Goal: Task Accomplishment & Management: Manage account settings

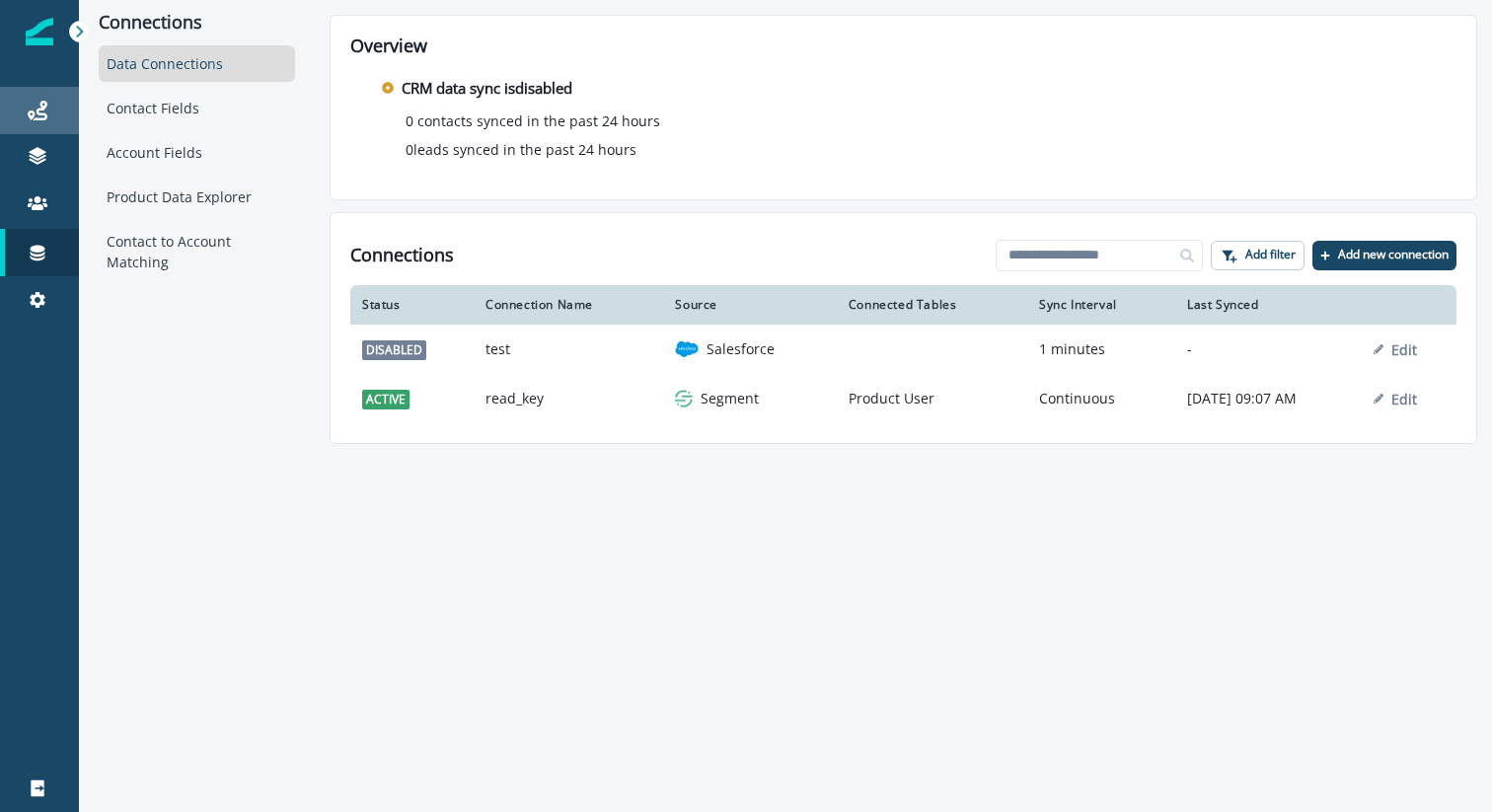
click at [42, 122] on link "Journeys" at bounding box center [39, 110] width 79 height 48
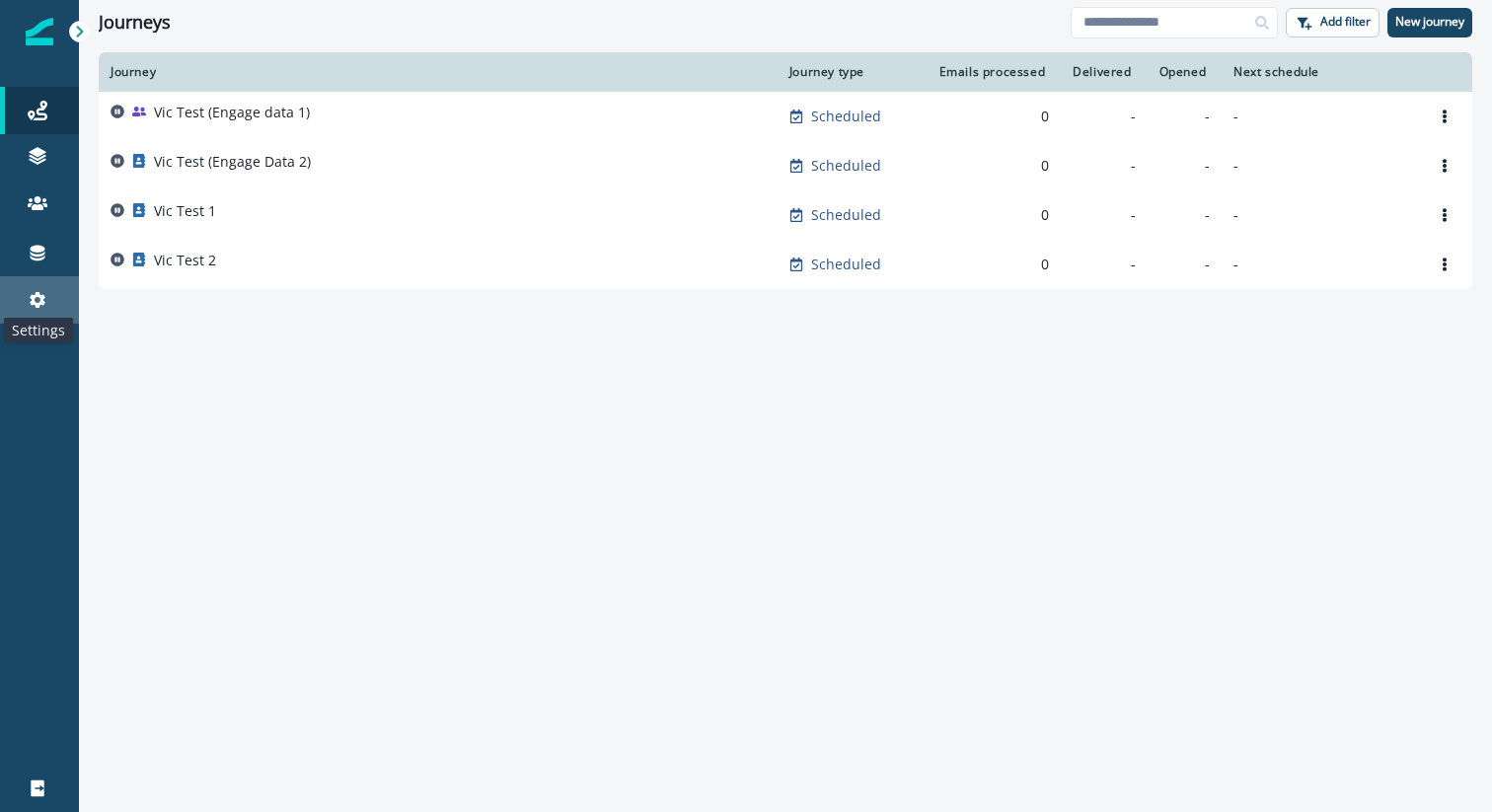
click at [44, 295] on icon at bounding box center [38, 301] width 20 height 20
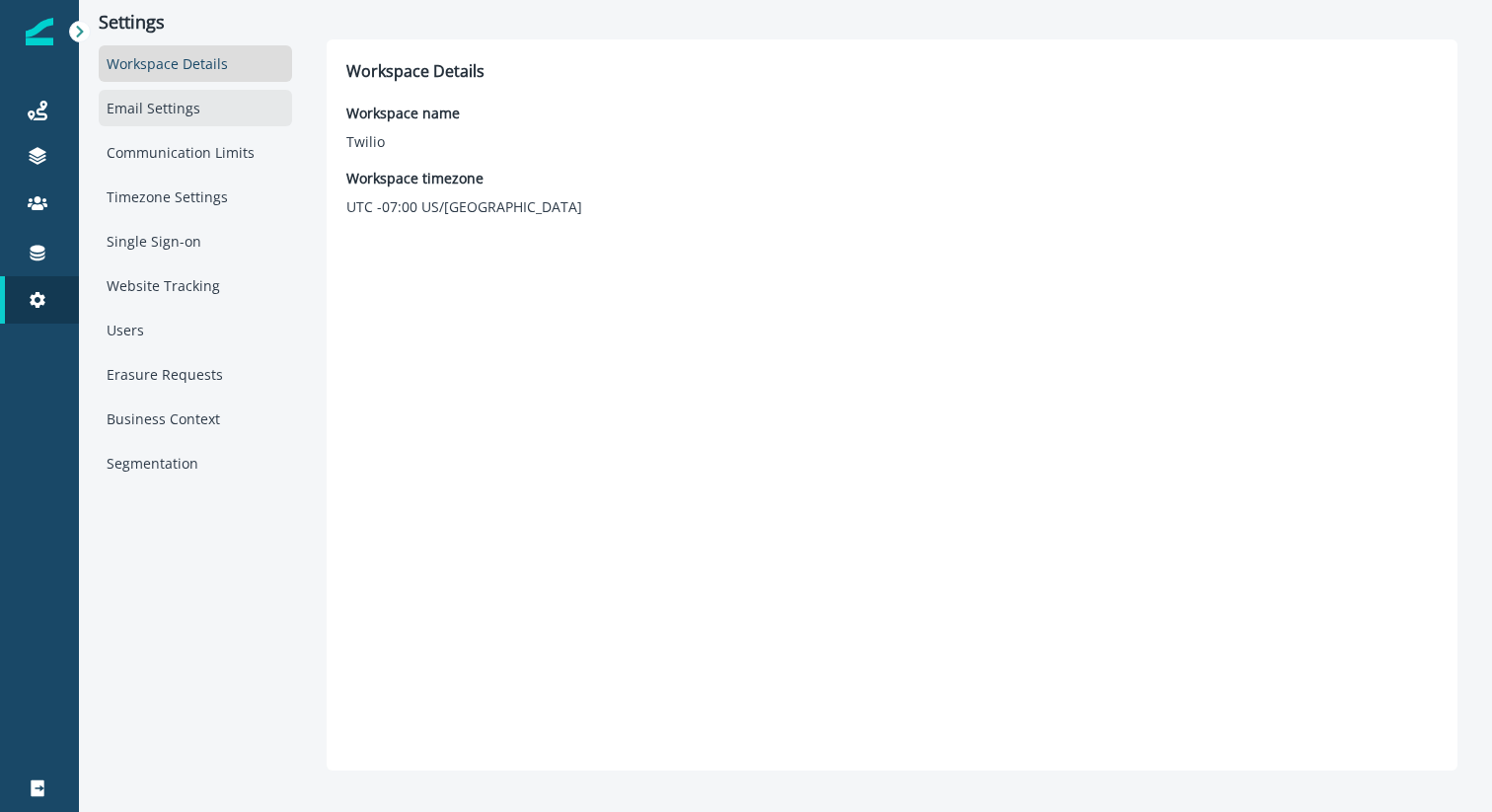
click at [203, 91] on div "Email Settings" at bounding box center [195, 107] width 193 height 37
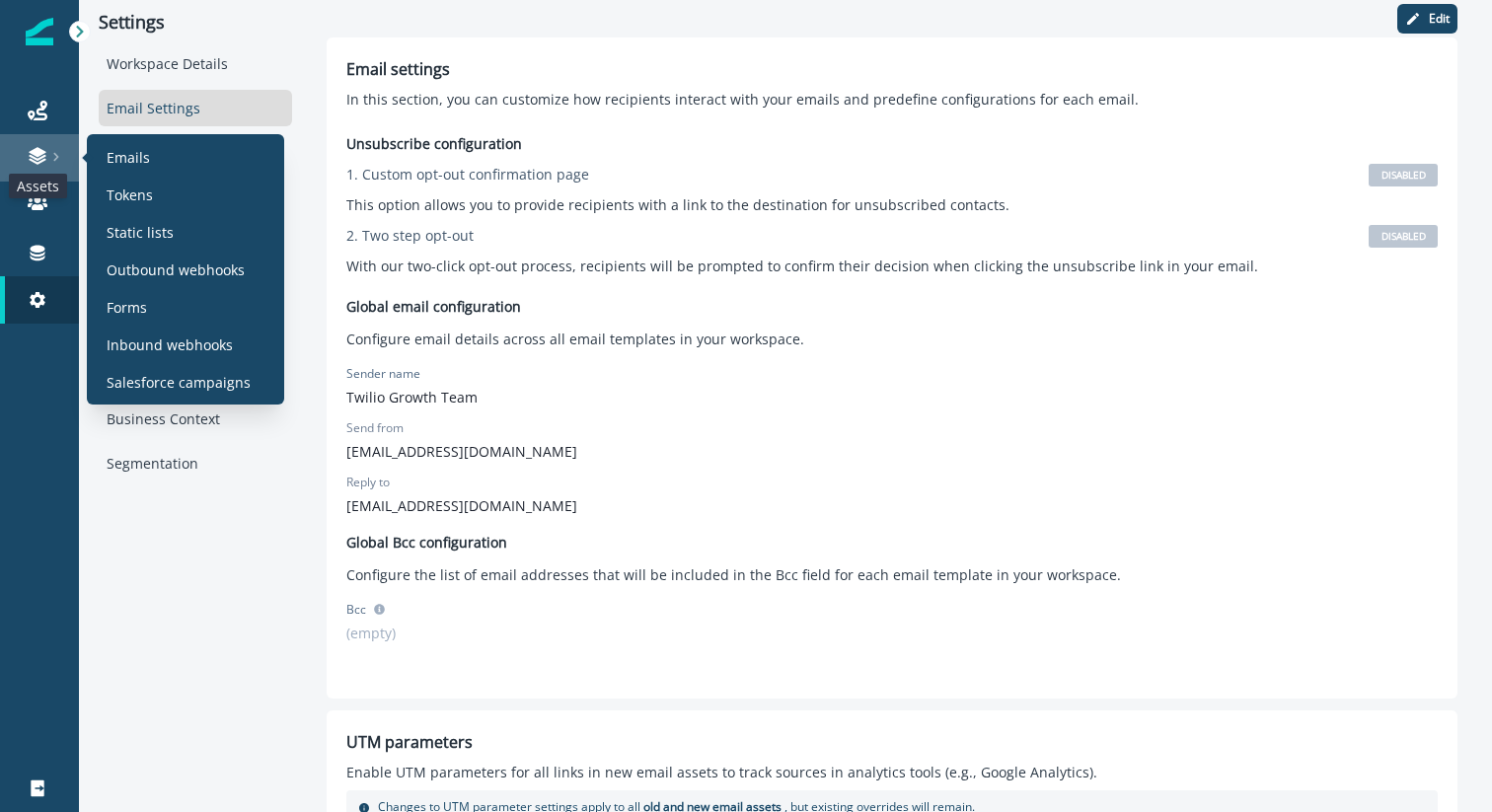
click at [41, 155] on icon at bounding box center [37, 152] width 17 height 10
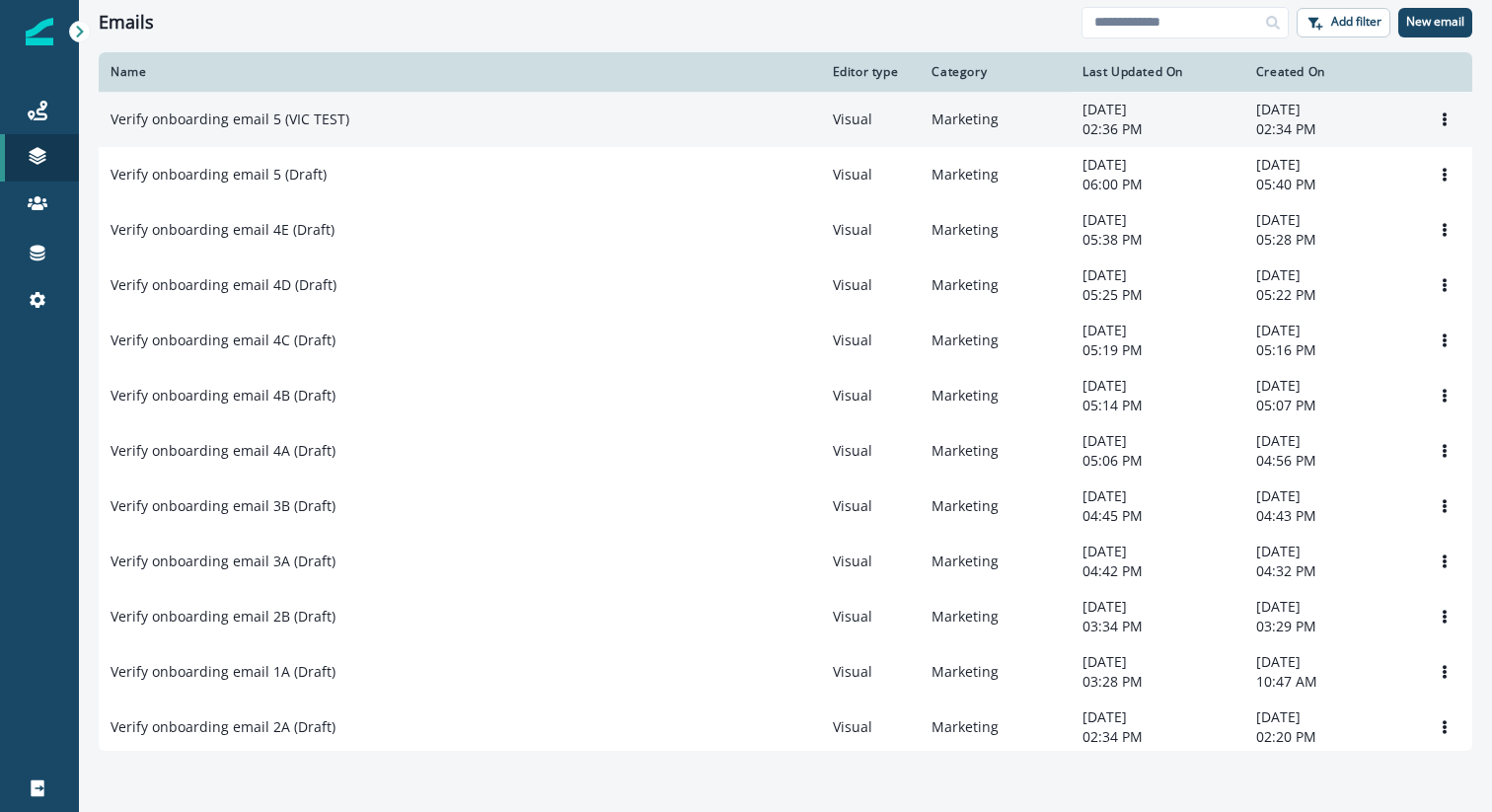
click at [309, 110] on p "Verify onboarding email 5 (VIC TEST)" at bounding box center [230, 119] width 239 height 20
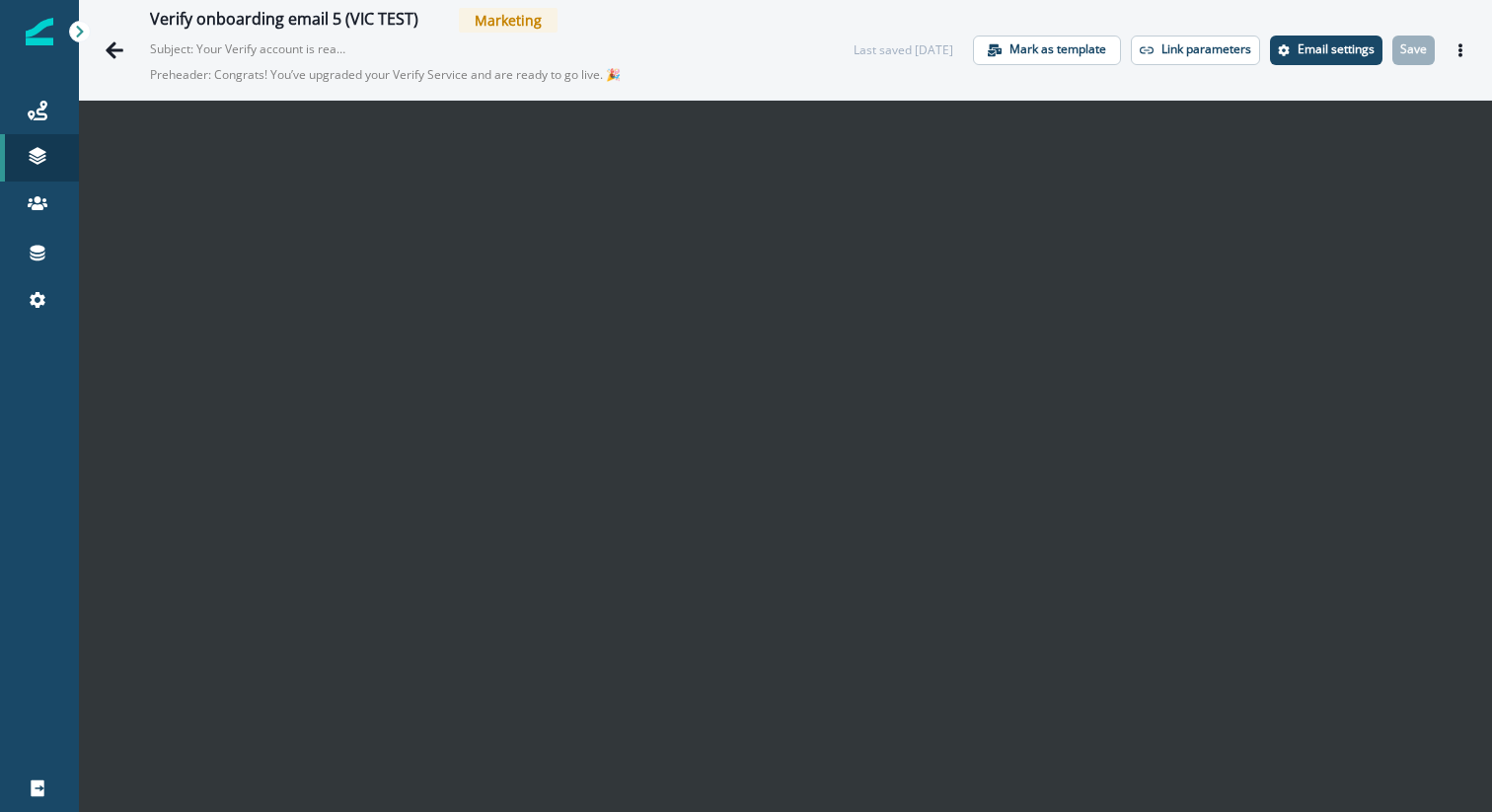
click at [349, 51] on div "Verify onboarding email 5 (VIC TEST) Marketing Subject: Your Verify account is …" at bounding box center [482, 50] width 664 height 84
click at [108, 59] on button "Go back" at bounding box center [114, 51] width 40 height 40
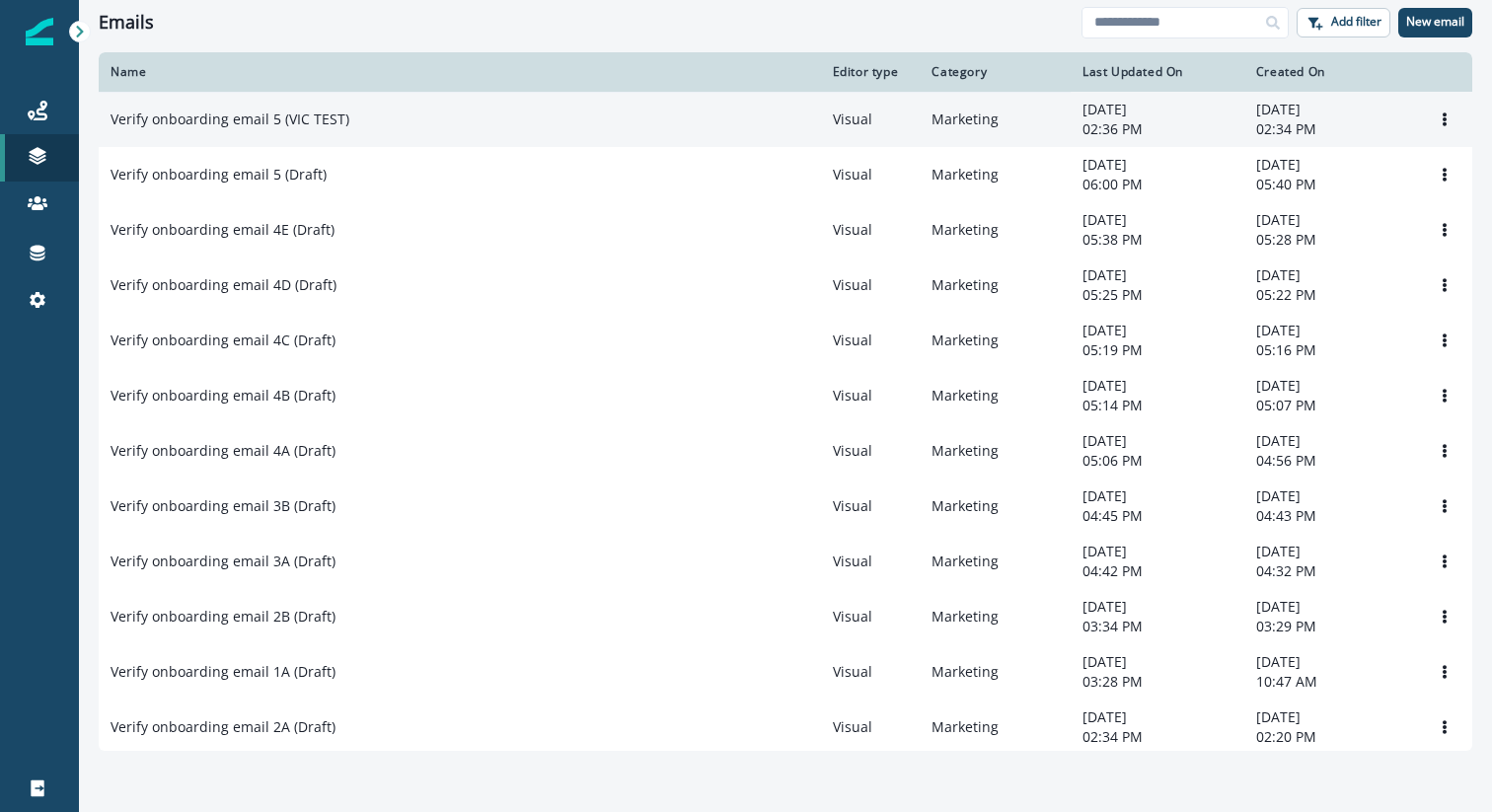
click at [270, 123] on p "Verify onboarding email 5 (VIC TEST)" at bounding box center [230, 119] width 239 height 20
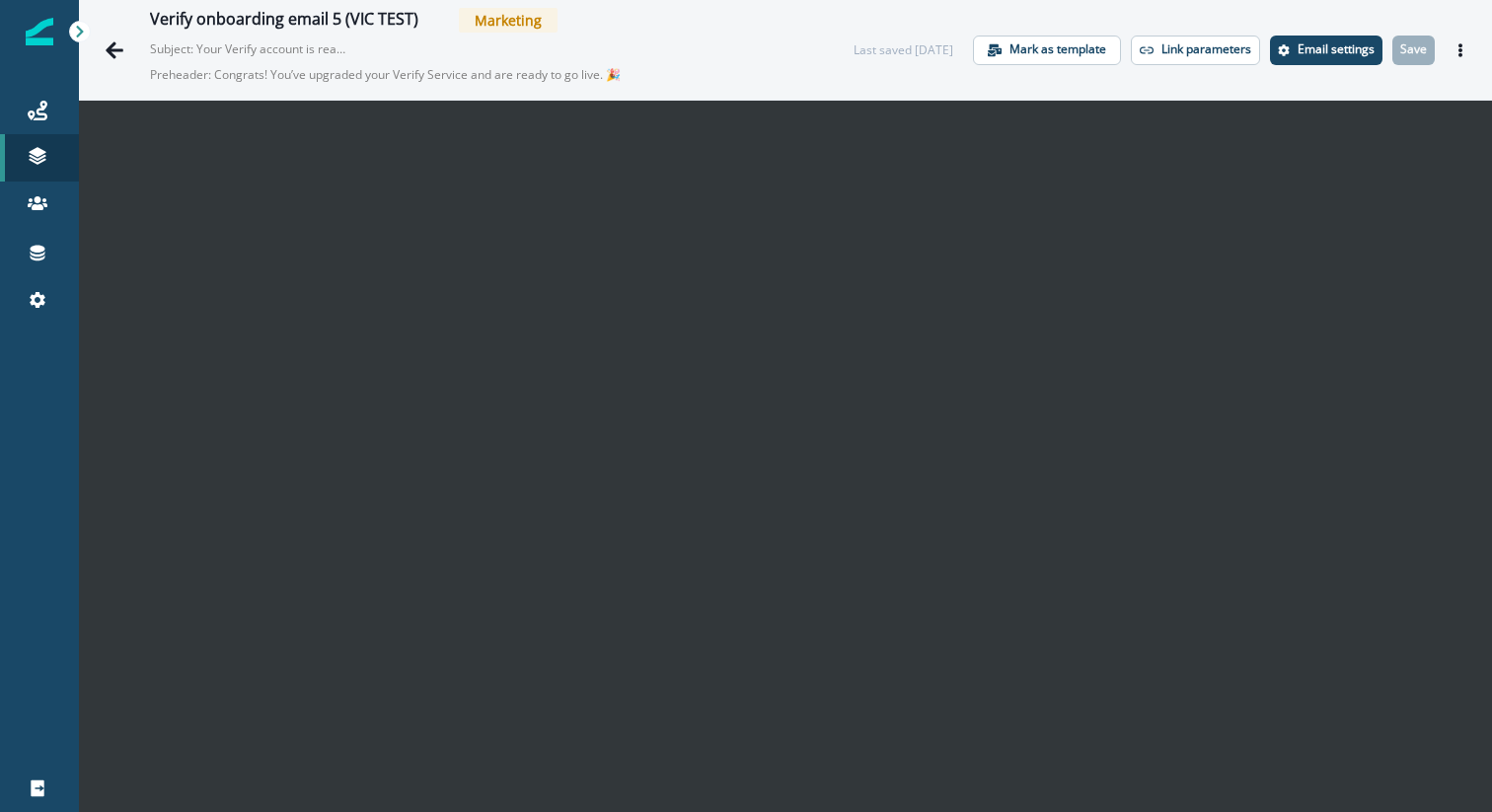
click at [359, 76] on p "Preheader: Congrats! You’ve upgraded your Verify Service and are ready to go li…" at bounding box center [397, 76] width 494 height 34
click at [113, 60] on button "Go back" at bounding box center [114, 51] width 40 height 40
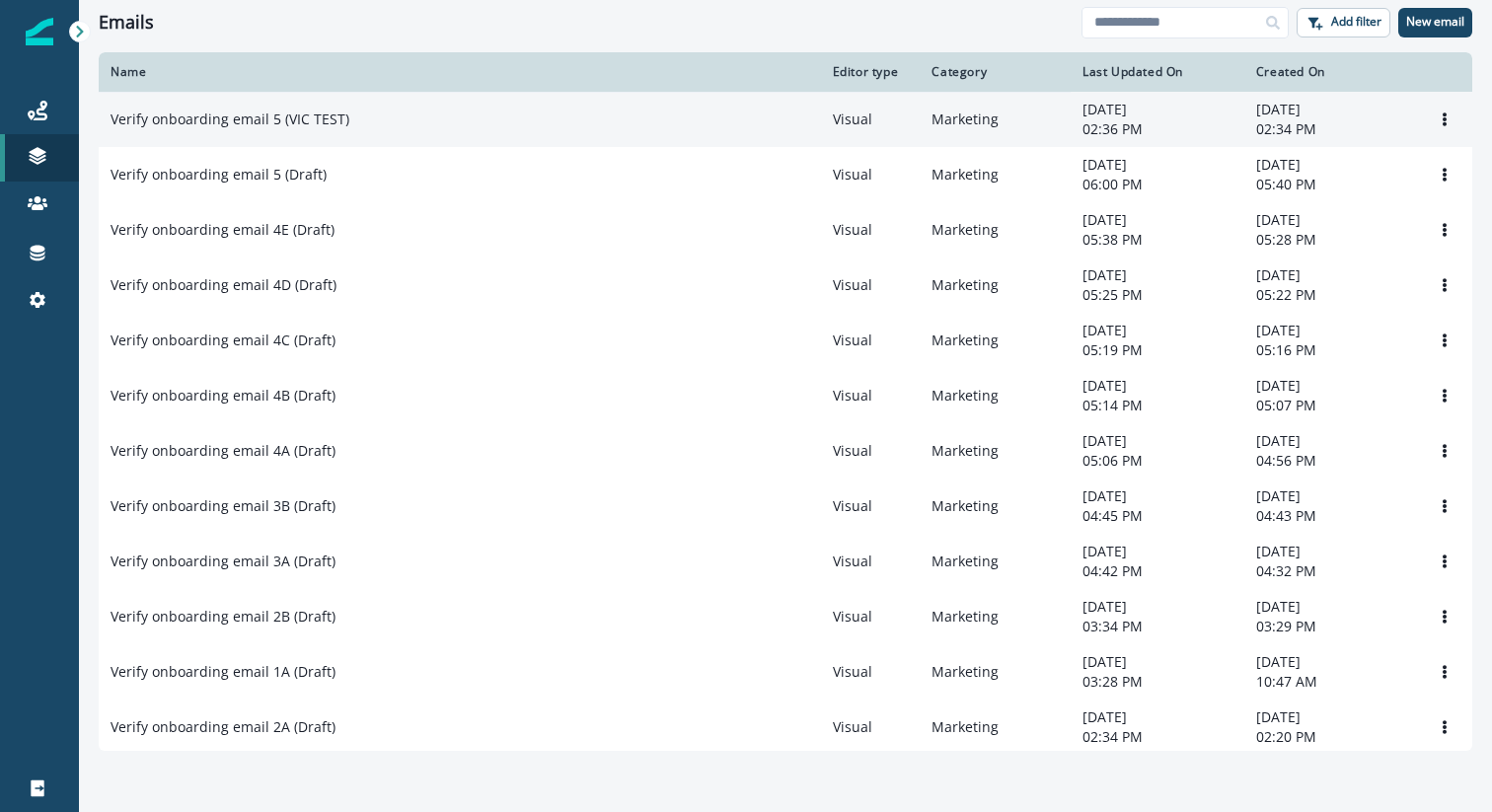
click at [301, 118] on p "Verify onboarding email 5 (VIC TEST)" at bounding box center [230, 119] width 239 height 20
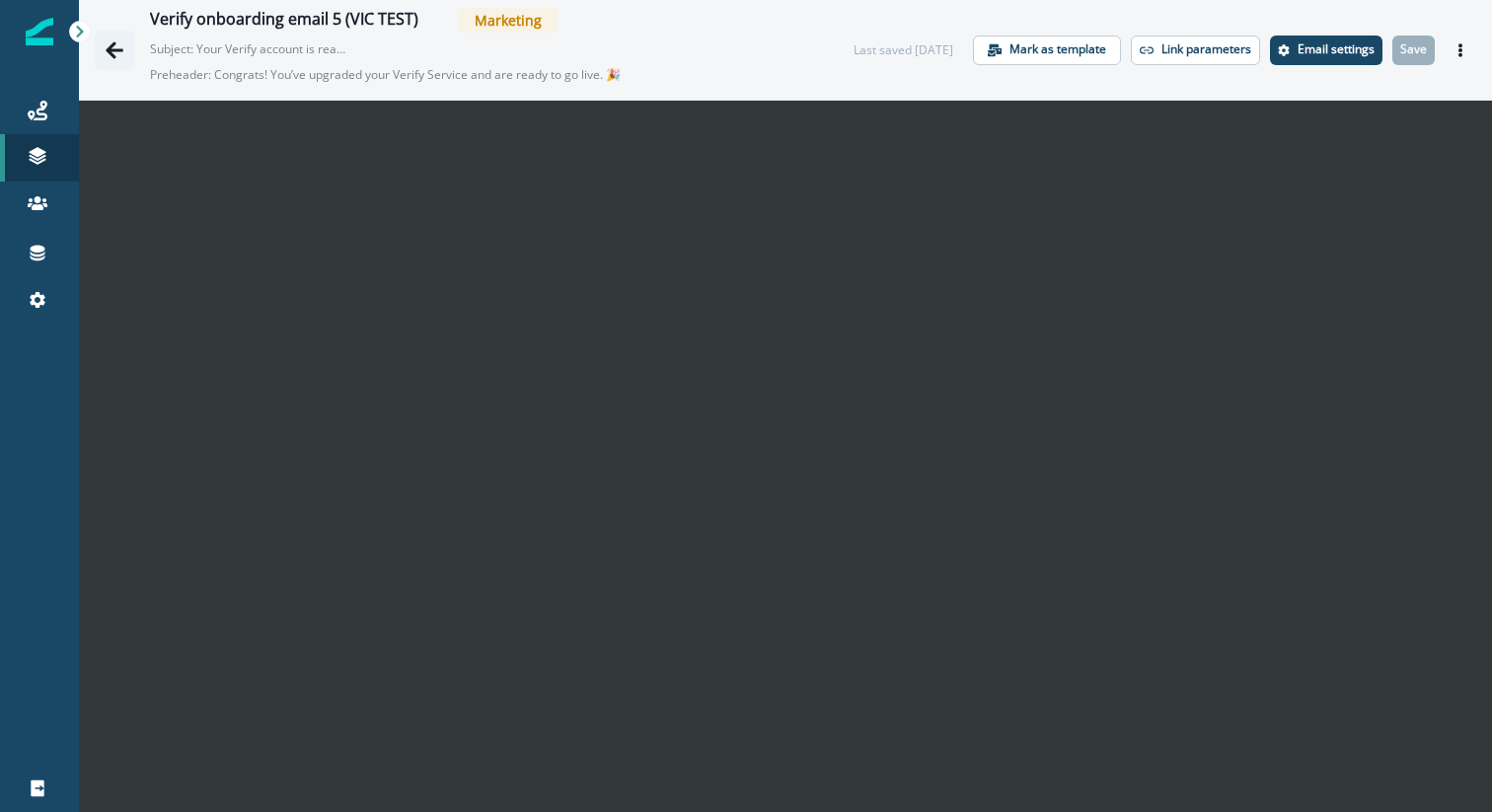
click at [106, 51] on icon "Go back" at bounding box center [114, 50] width 18 height 17
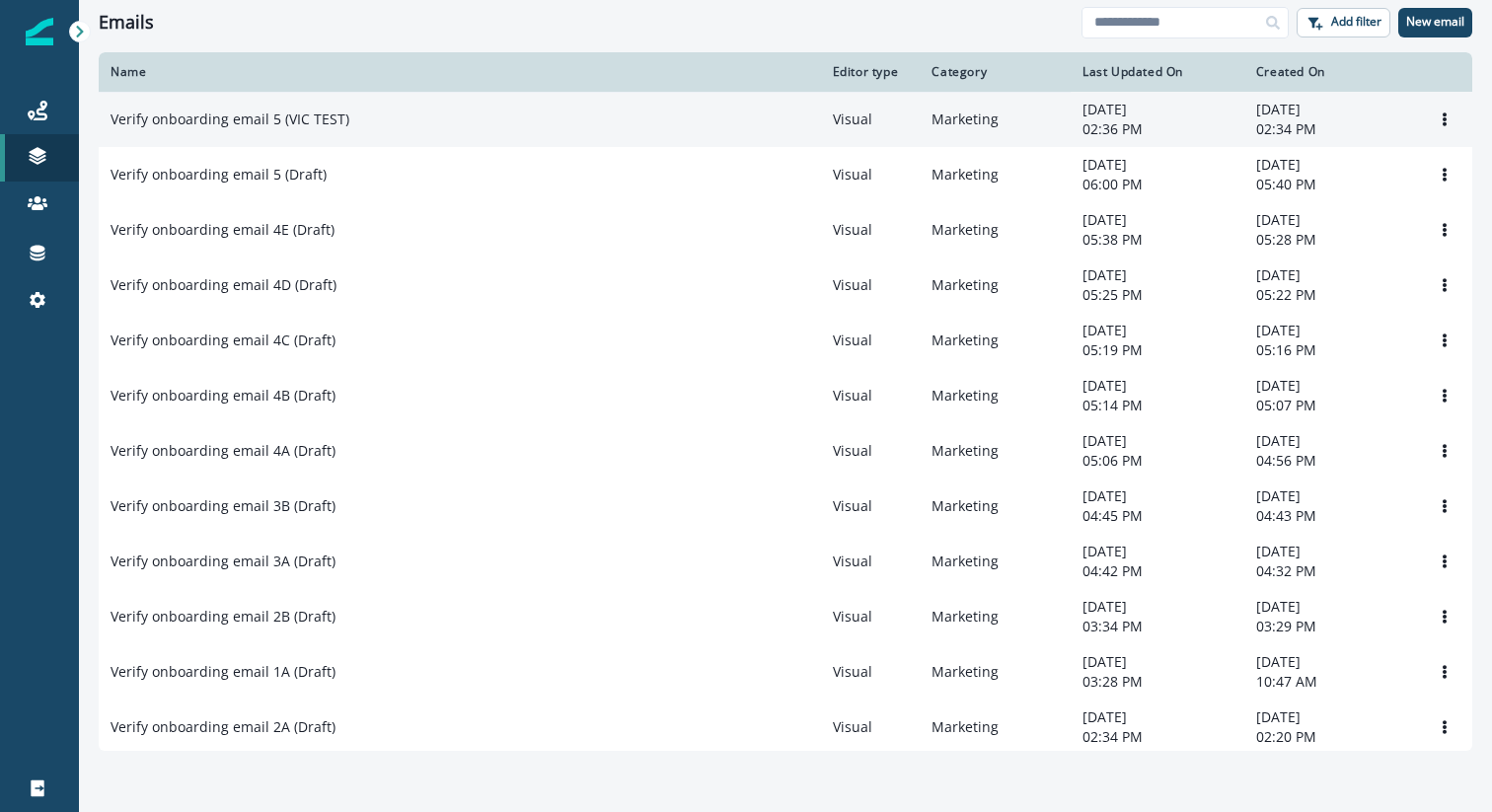
click at [326, 118] on p "Verify onboarding email 5 (VIC TEST)" at bounding box center [230, 119] width 239 height 20
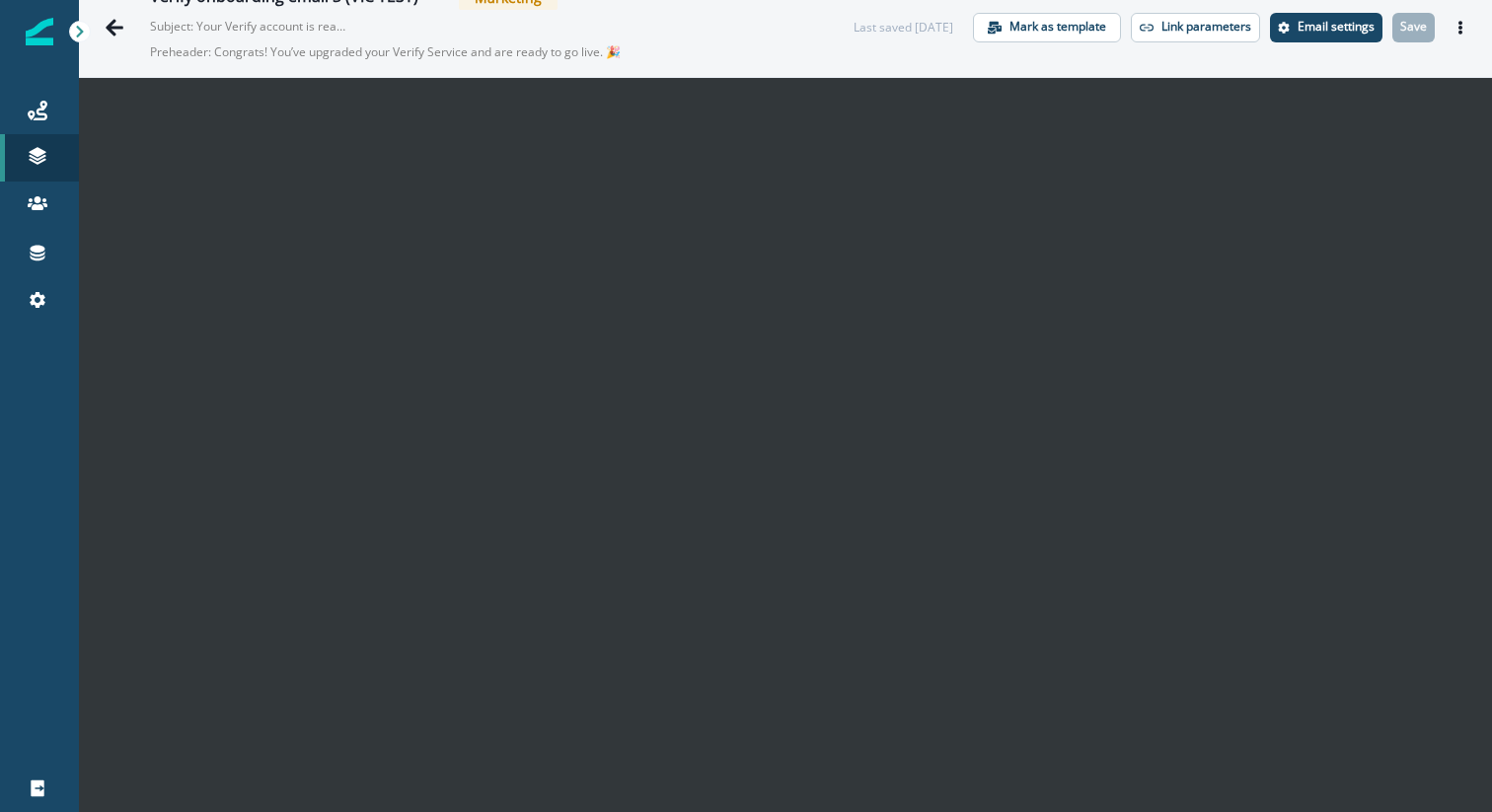
scroll to position [32, 0]
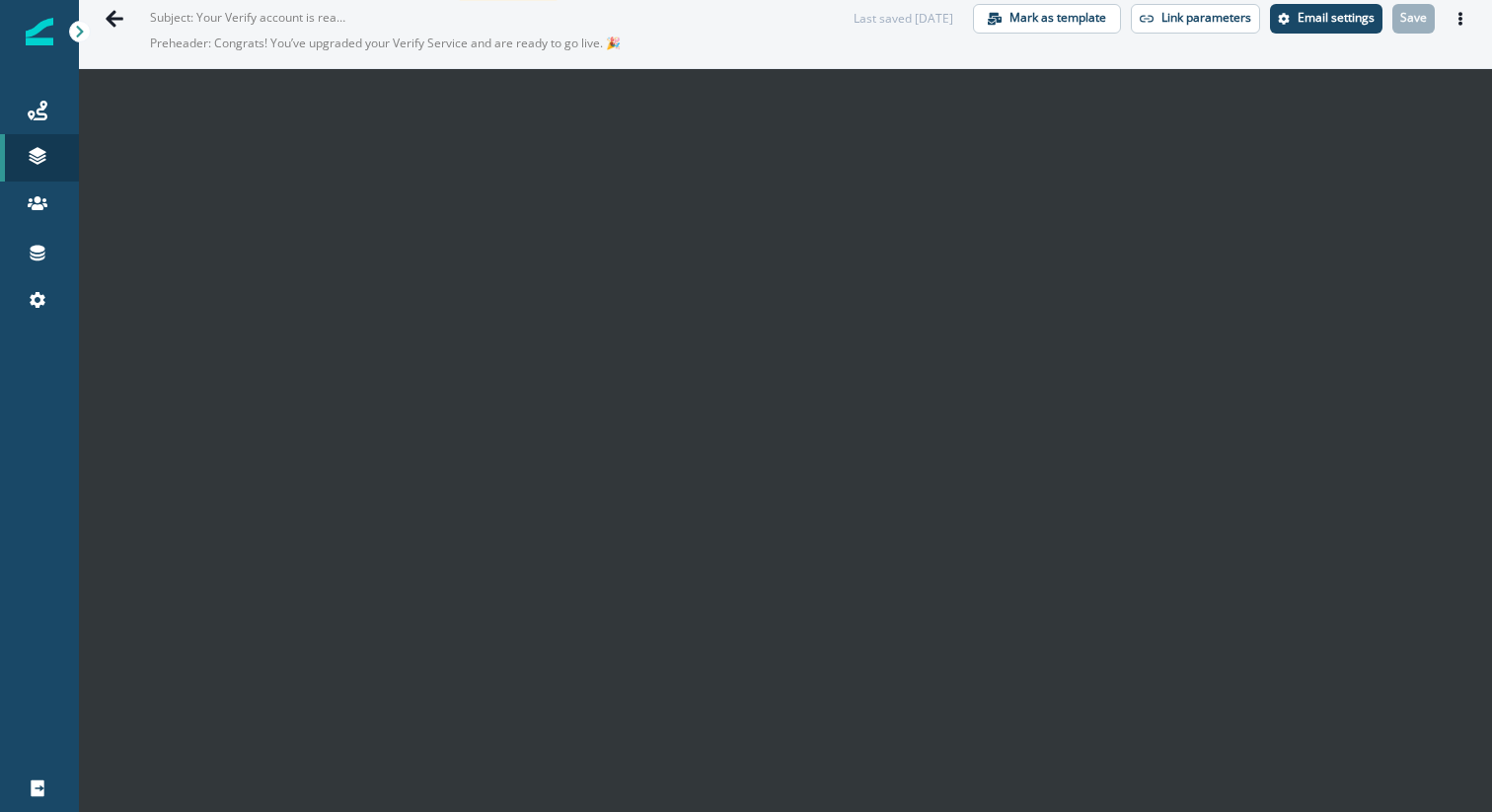
click at [251, 25] on p "Subject: Your Verify account is ready for scale" at bounding box center [249, 14] width 197 height 26
click at [108, 16] on icon "Go back" at bounding box center [114, 18] width 18 height 17
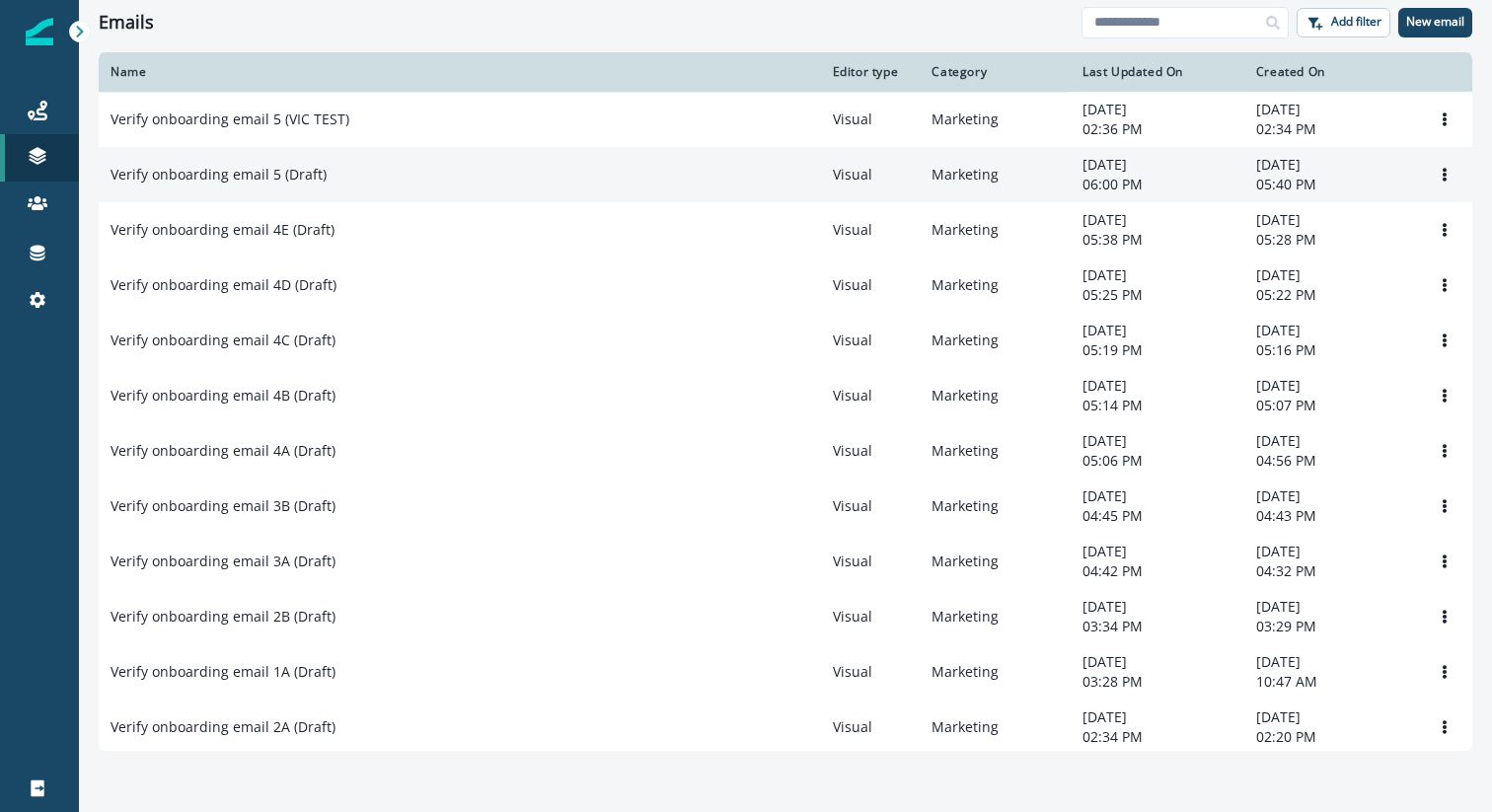
click at [220, 176] on p "Verify onboarding email 5 (Draft)" at bounding box center [218, 175] width 216 height 20
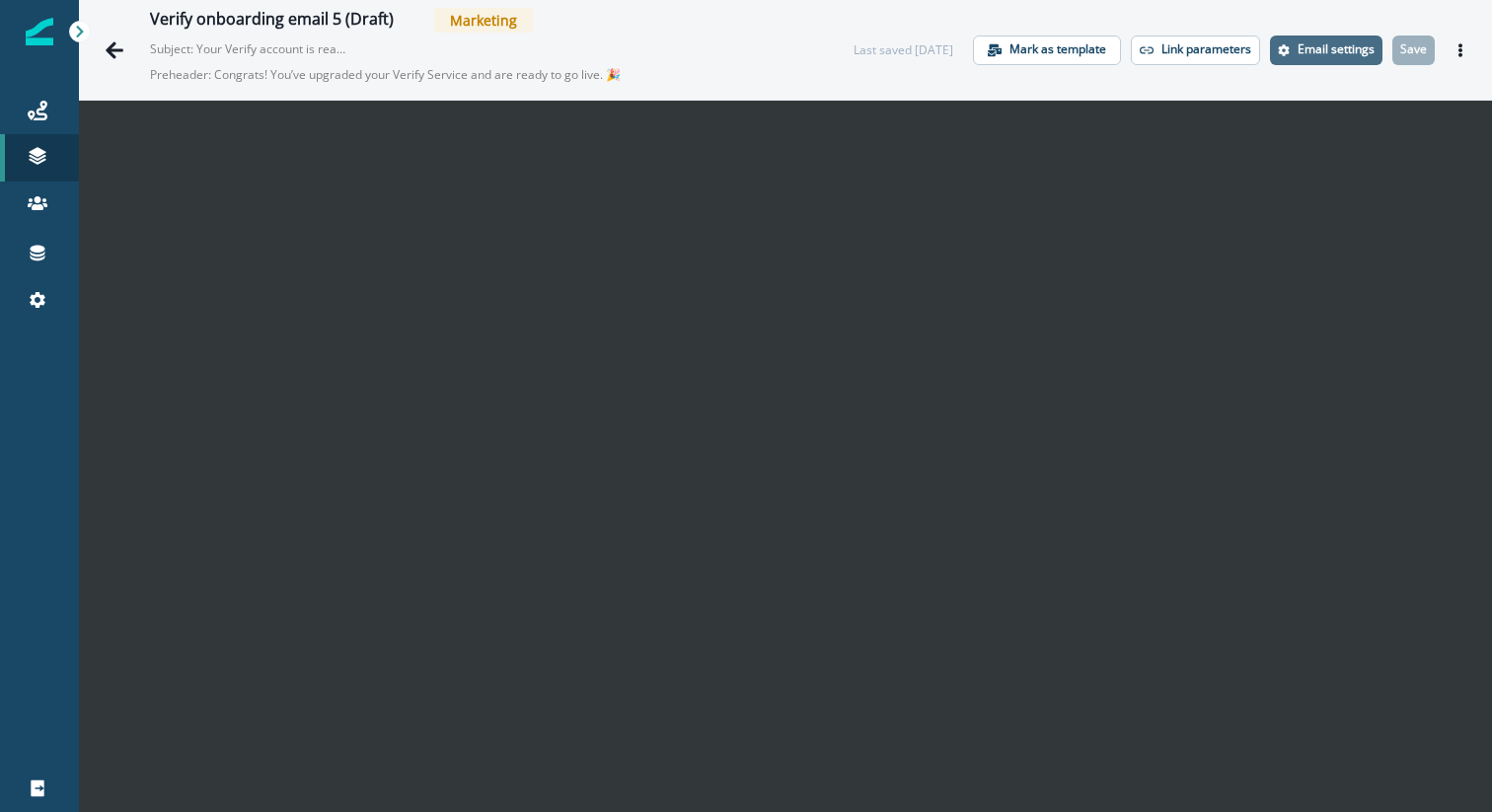
click at [1343, 39] on button "Email settings" at bounding box center [1326, 51] width 112 height 30
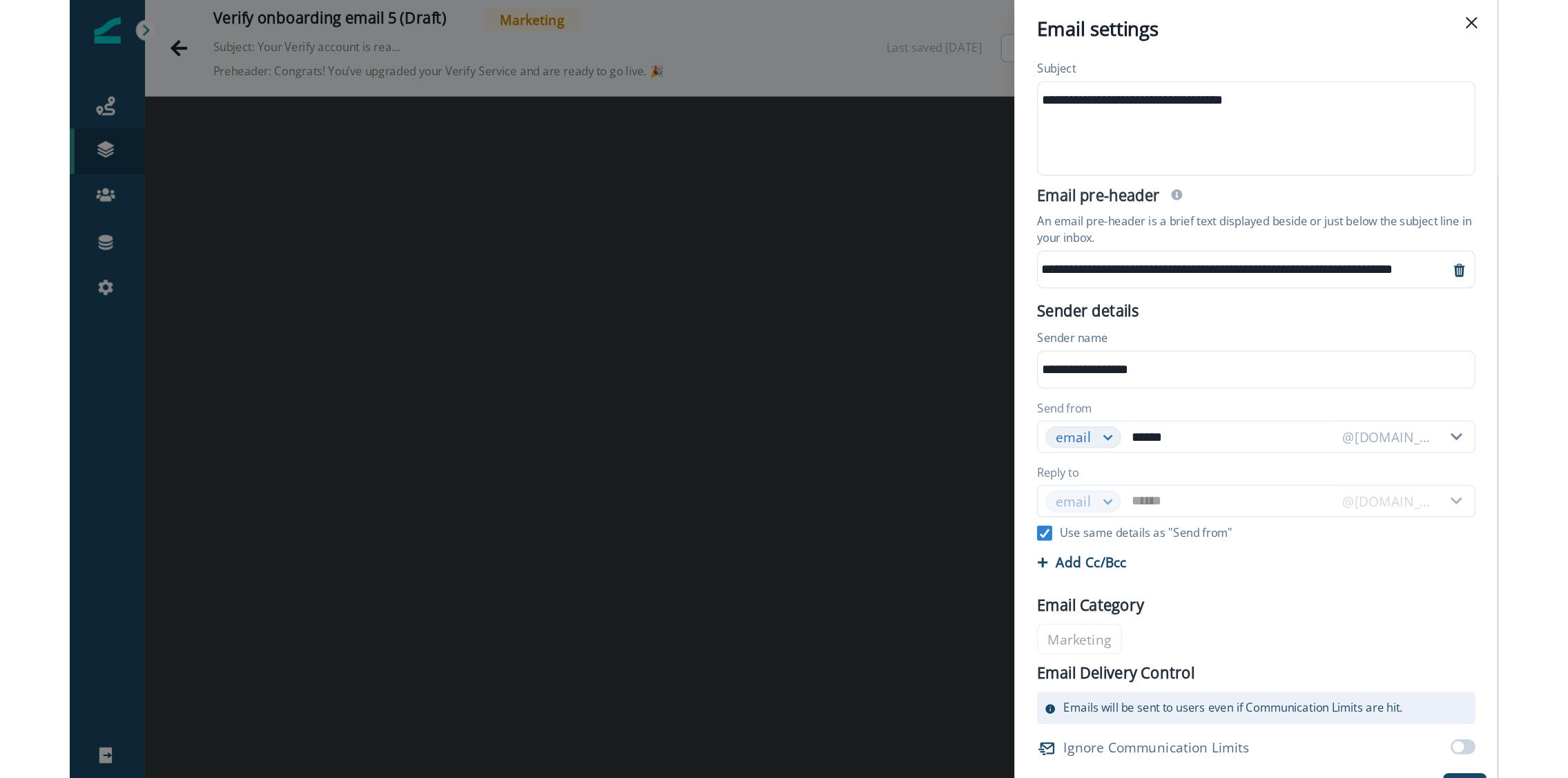
scroll to position [61, 0]
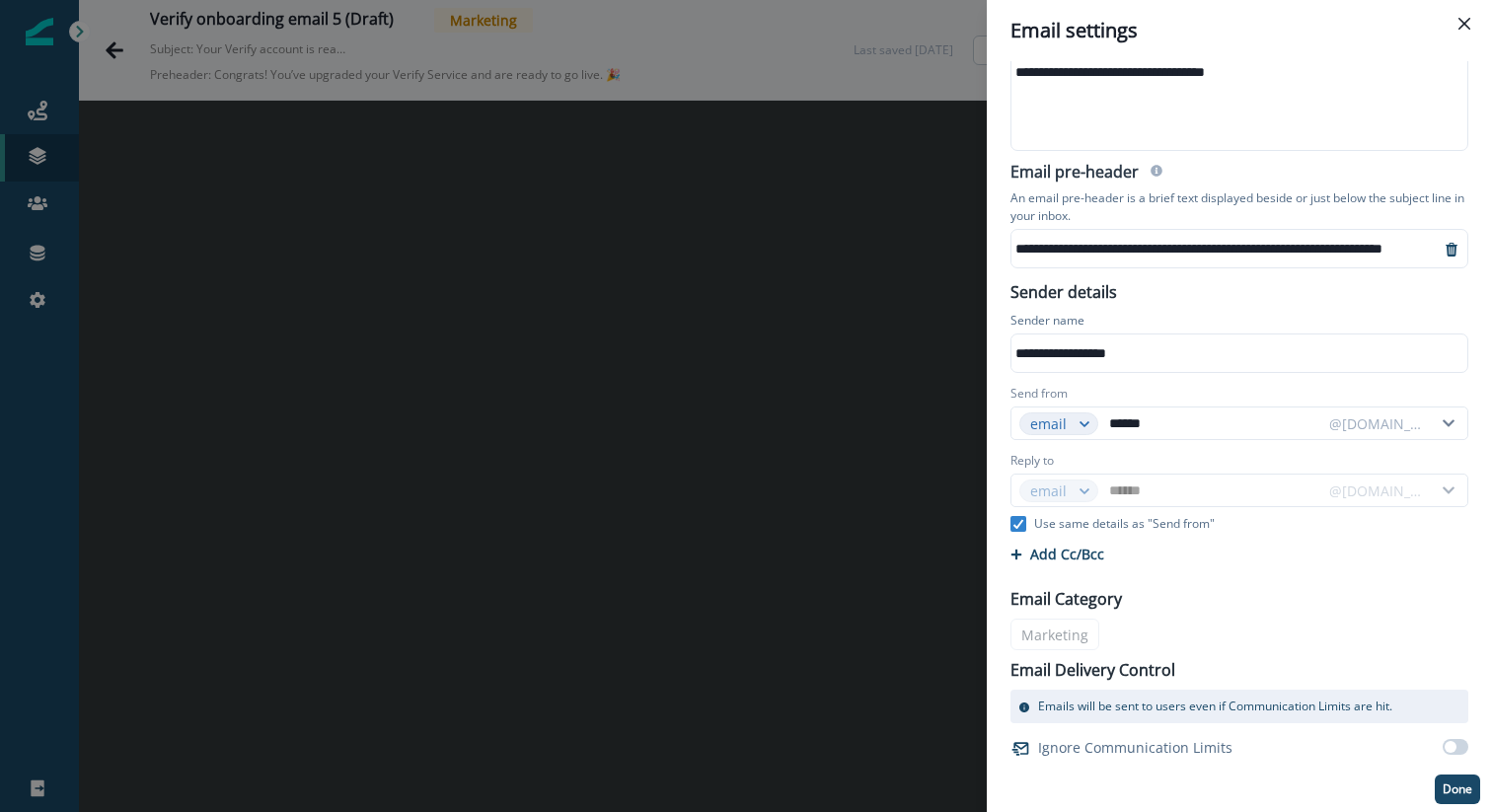
click at [1446, 491] on div "@[DOMAIN_NAME]" at bounding box center [1393, 491] width 148 height 32
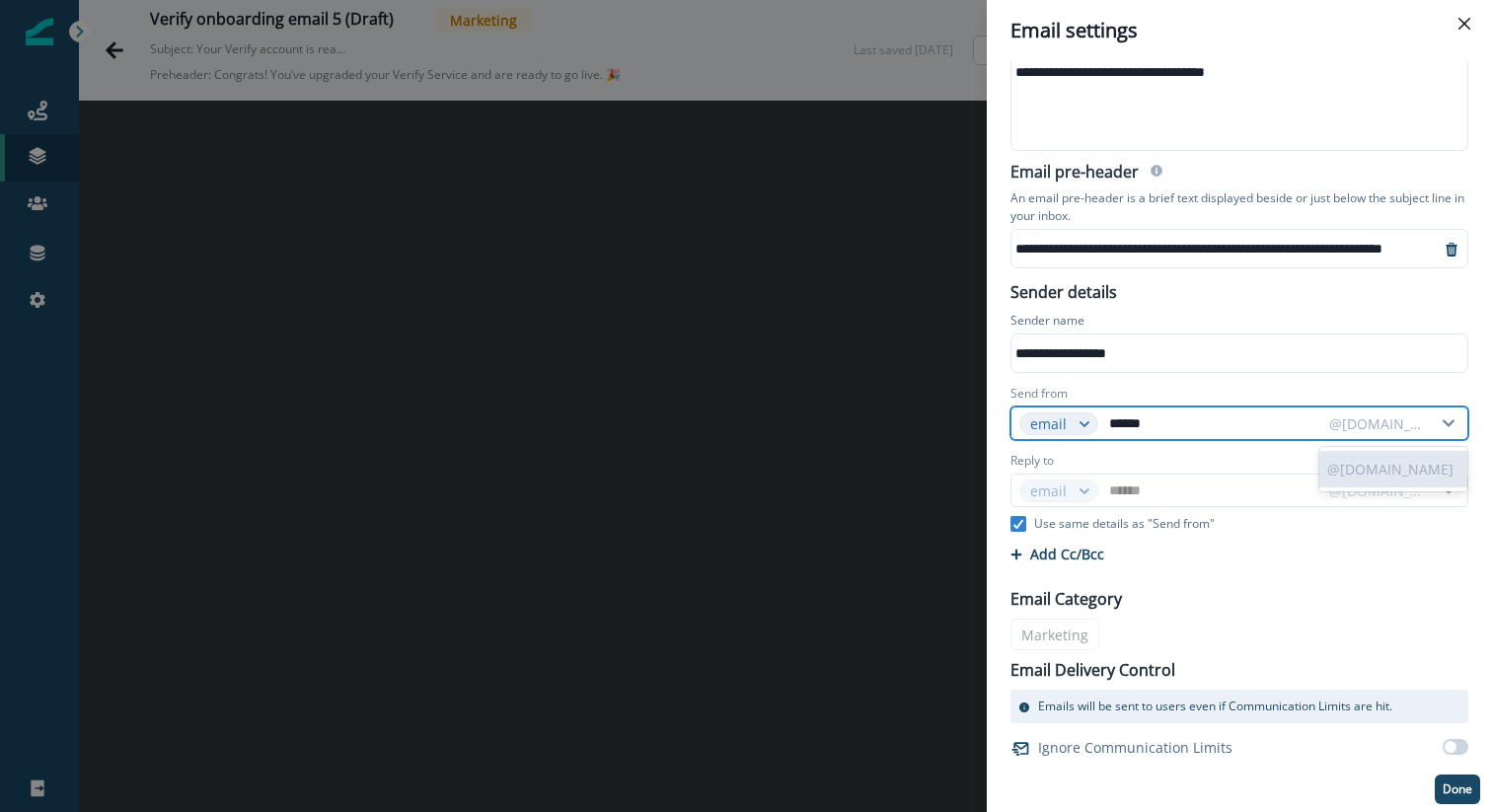
click at [1394, 422] on div "@[DOMAIN_NAME]" at bounding box center [1377, 423] width 95 height 21
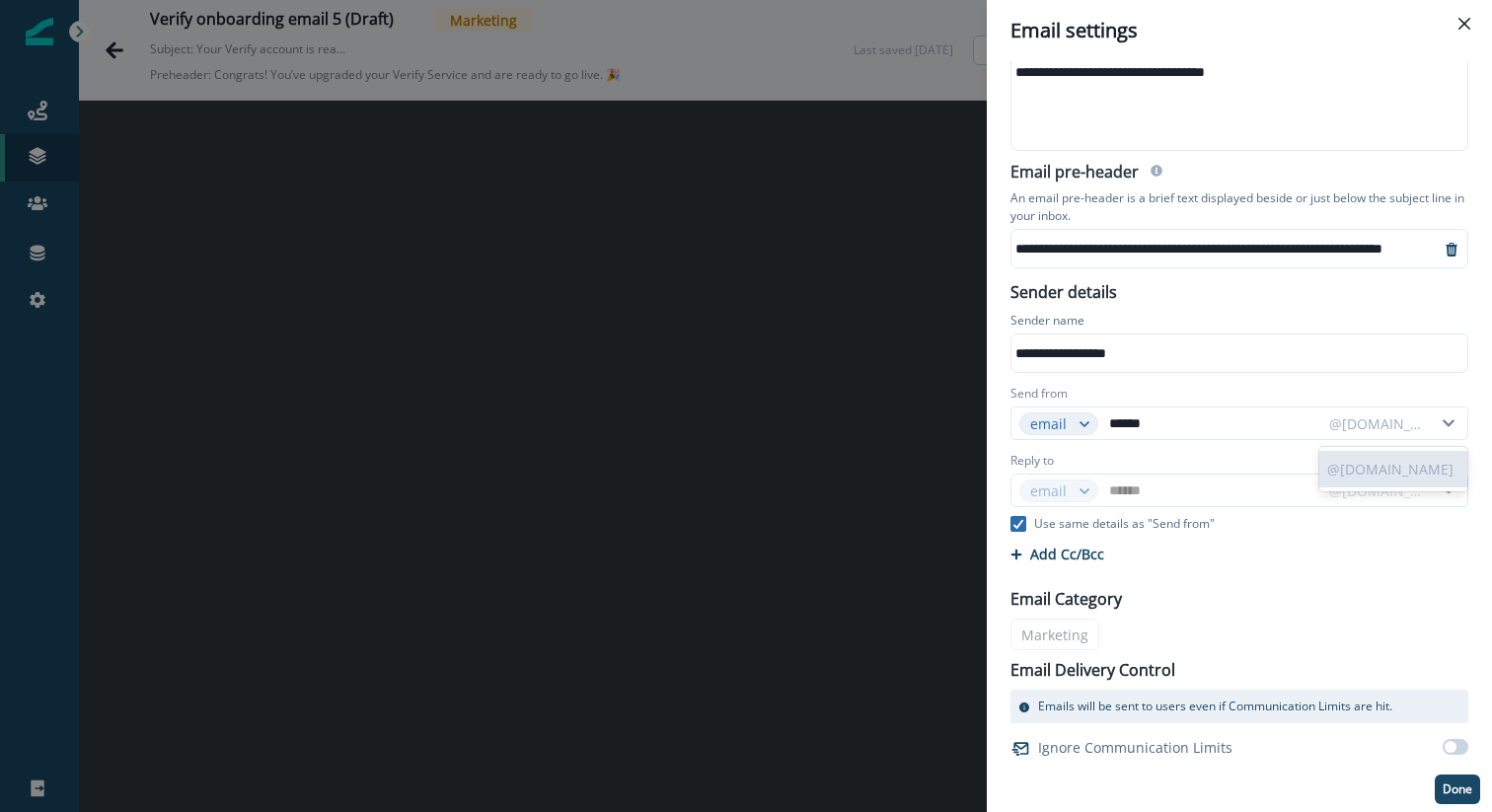
click at [1018, 521] on icon at bounding box center [1018, 524] width 12 height 10
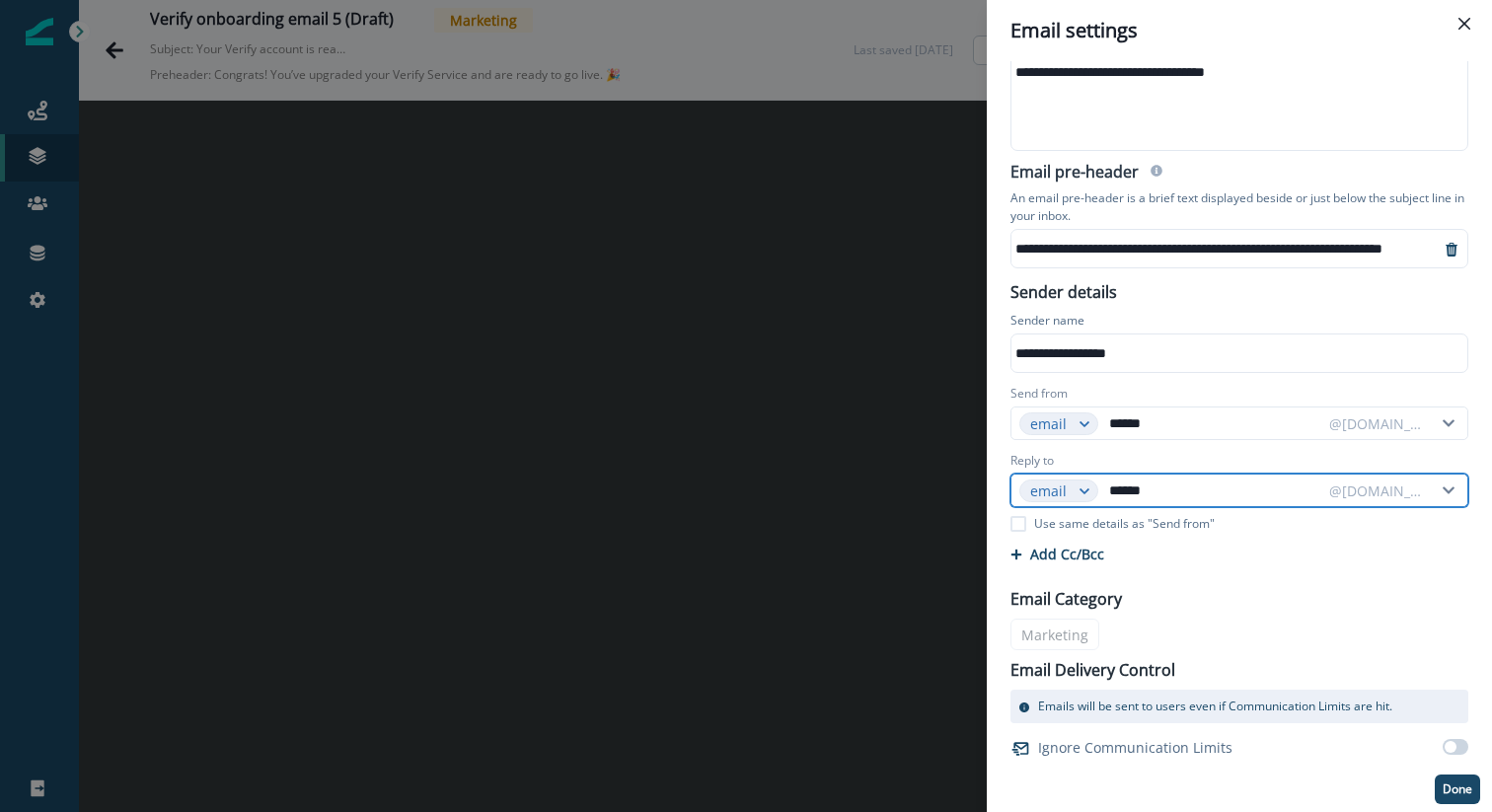
click at [1163, 491] on input "******" at bounding box center [1213, 491] width 215 height 32
drag, startPoint x: 1163, startPoint y: 491, endPoint x: 1110, endPoint y: 490, distance: 53.0
click at [1110, 490] on input "******" at bounding box center [1213, 491] width 215 height 32
click at [911, 203] on div "**********" at bounding box center [746, 406] width 1492 height 812
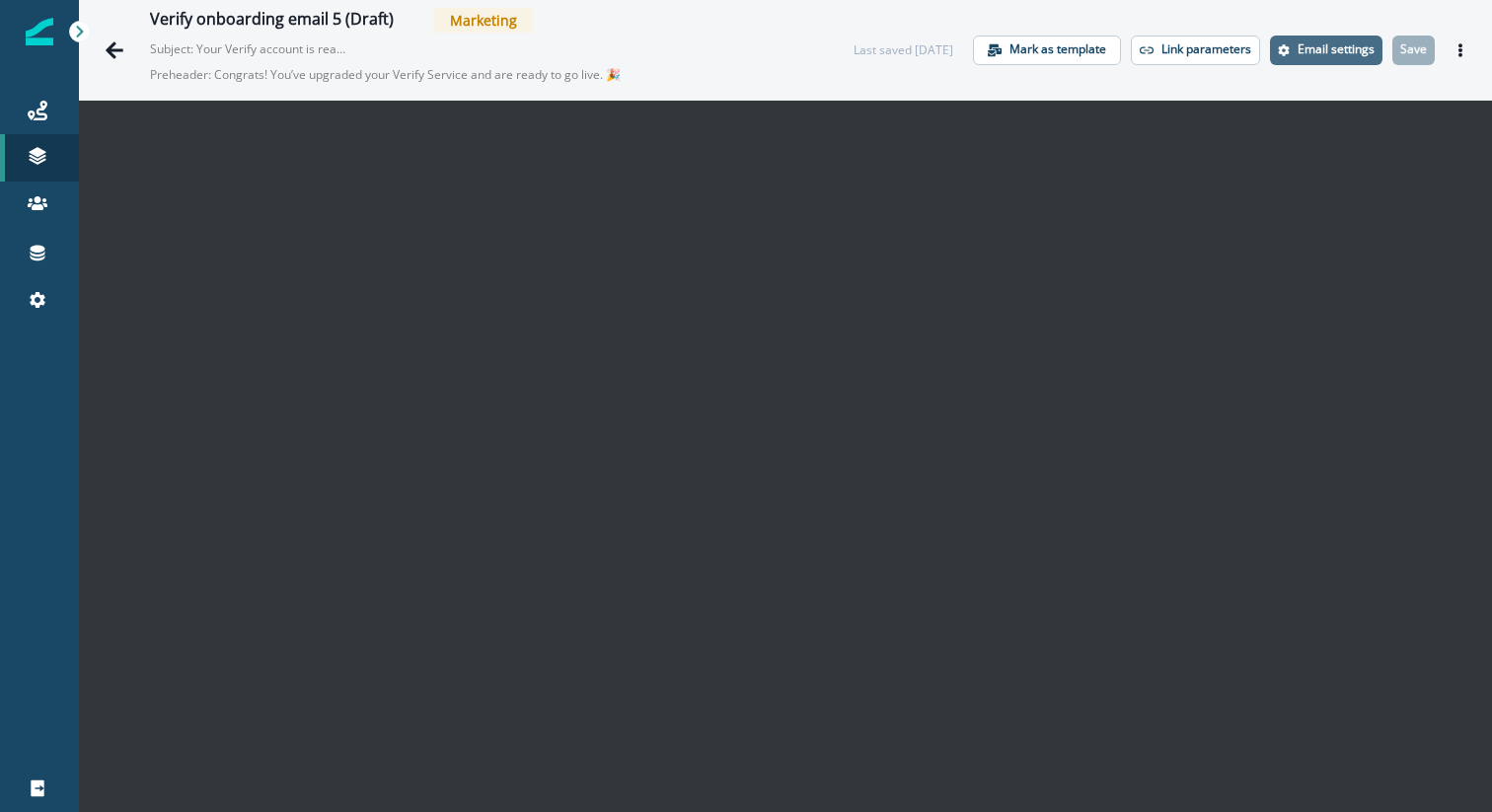
click at [1307, 53] on p "Email settings" at bounding box center [1336, 50] width 77 height 14
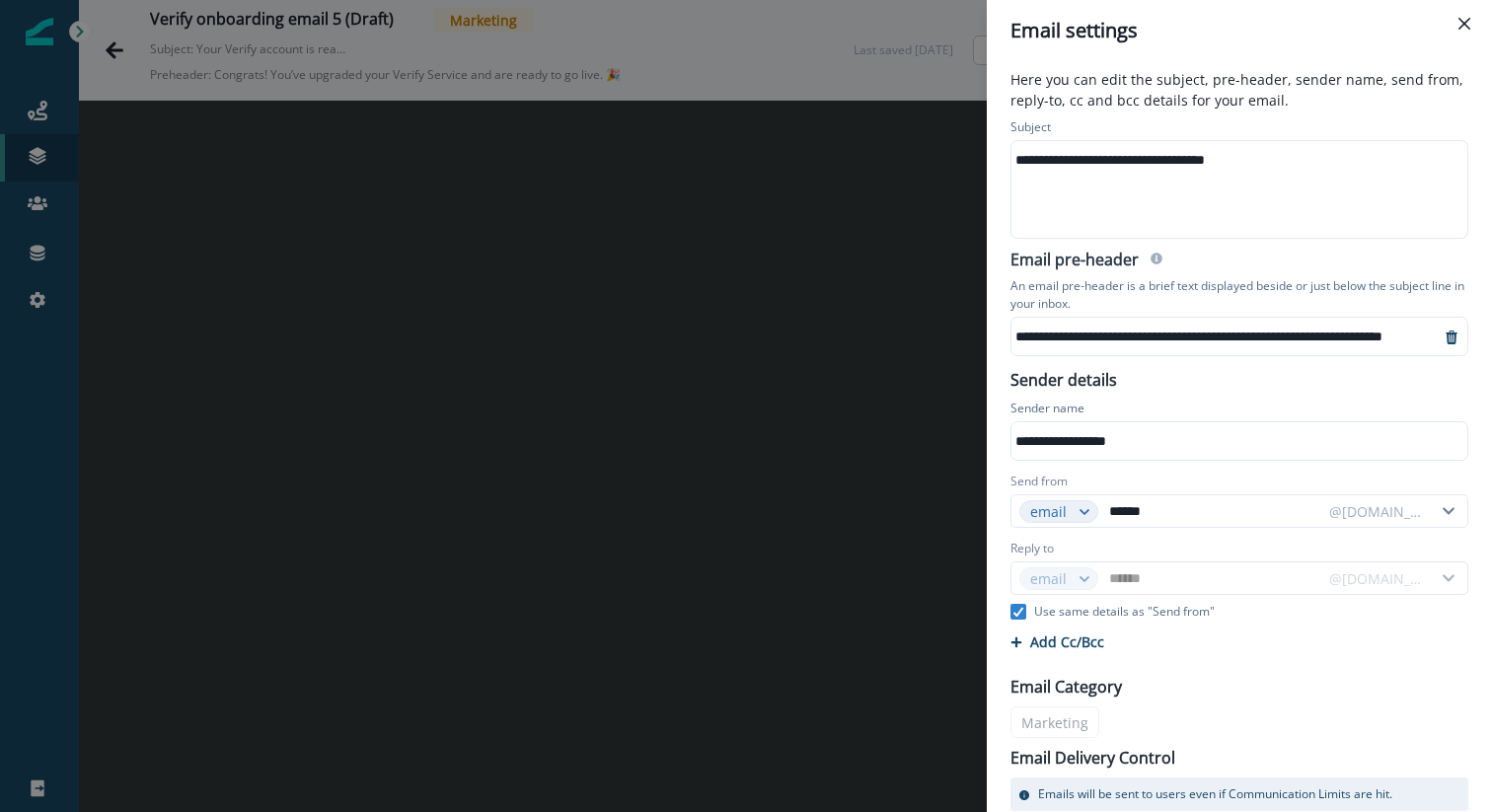
click at [915, 209] on div "**********" at bounding box center [746, 406] width 1492 height 812
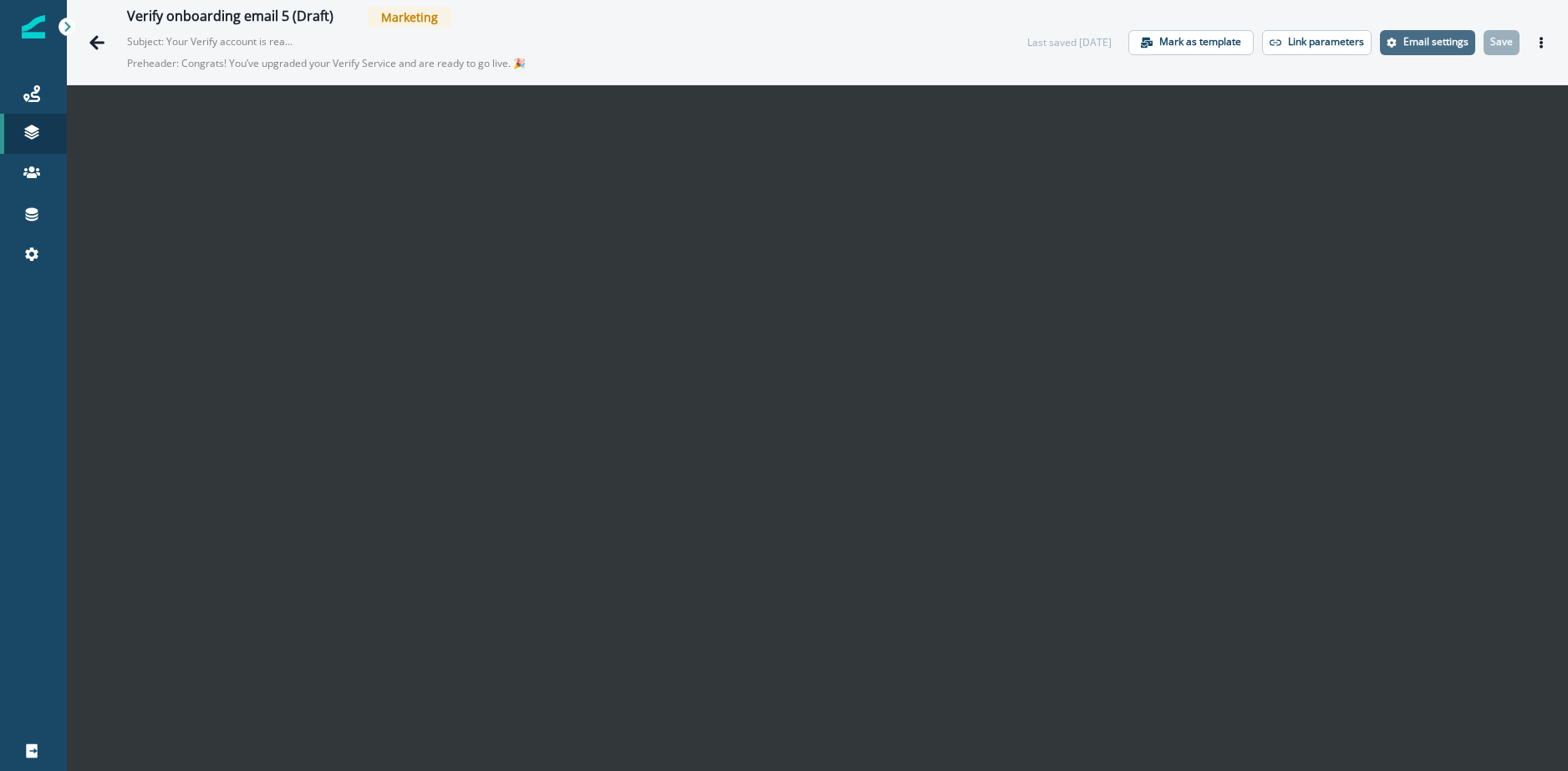
click at [1263, 44] on p "Email settings" at bounding box center [1436, 42] width 65 height 12
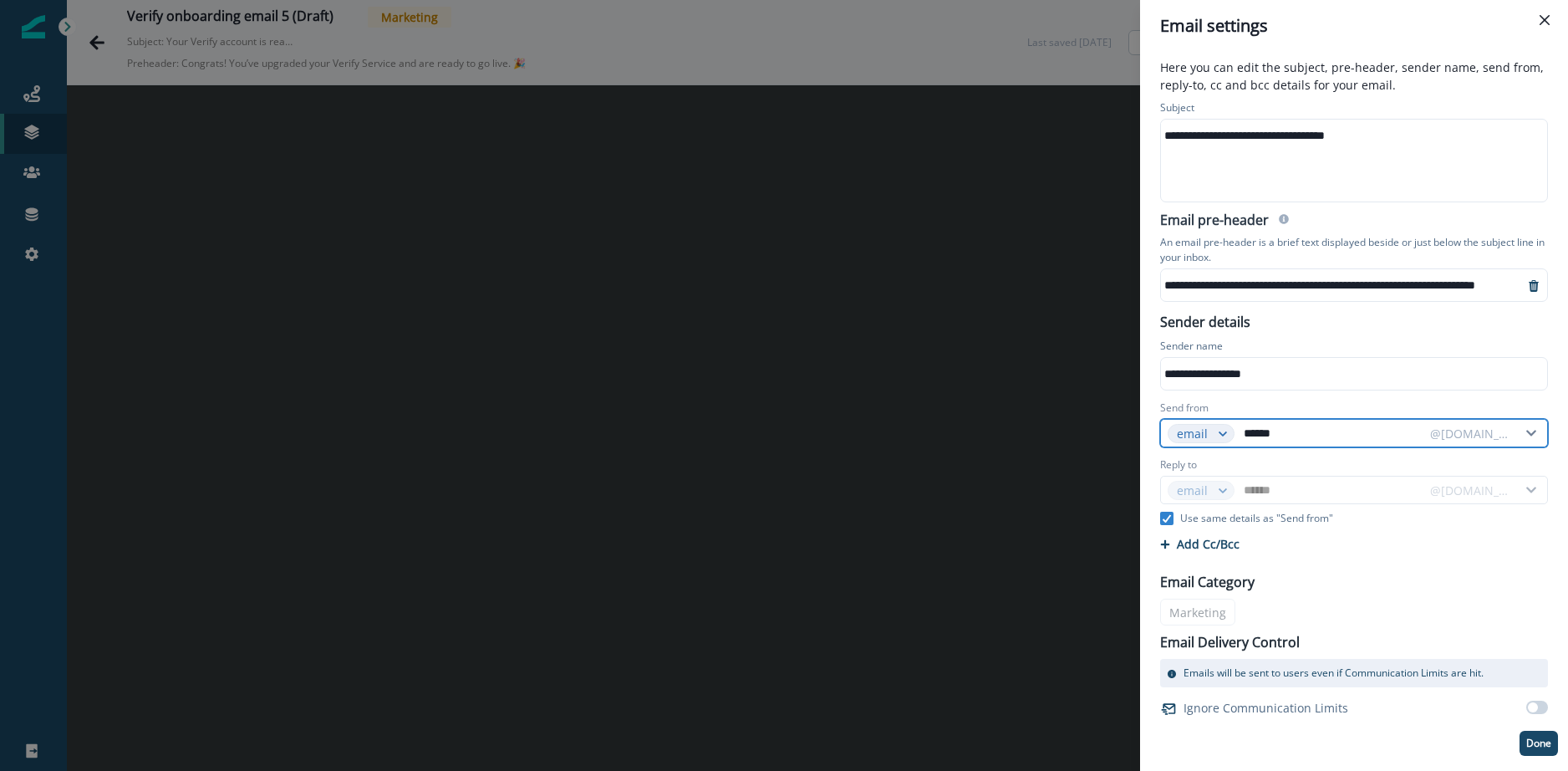
click at [1263, 430] on icon at bounding box center [1532, 434] width 25 height 12
click at [1263, 493] on div "@[DOMAIN_NAME]" at bounding box center [1485, 490] width 126 height 27
click at [1169, 519] on icon at bounding box center [1167, 519] width 10 height 8
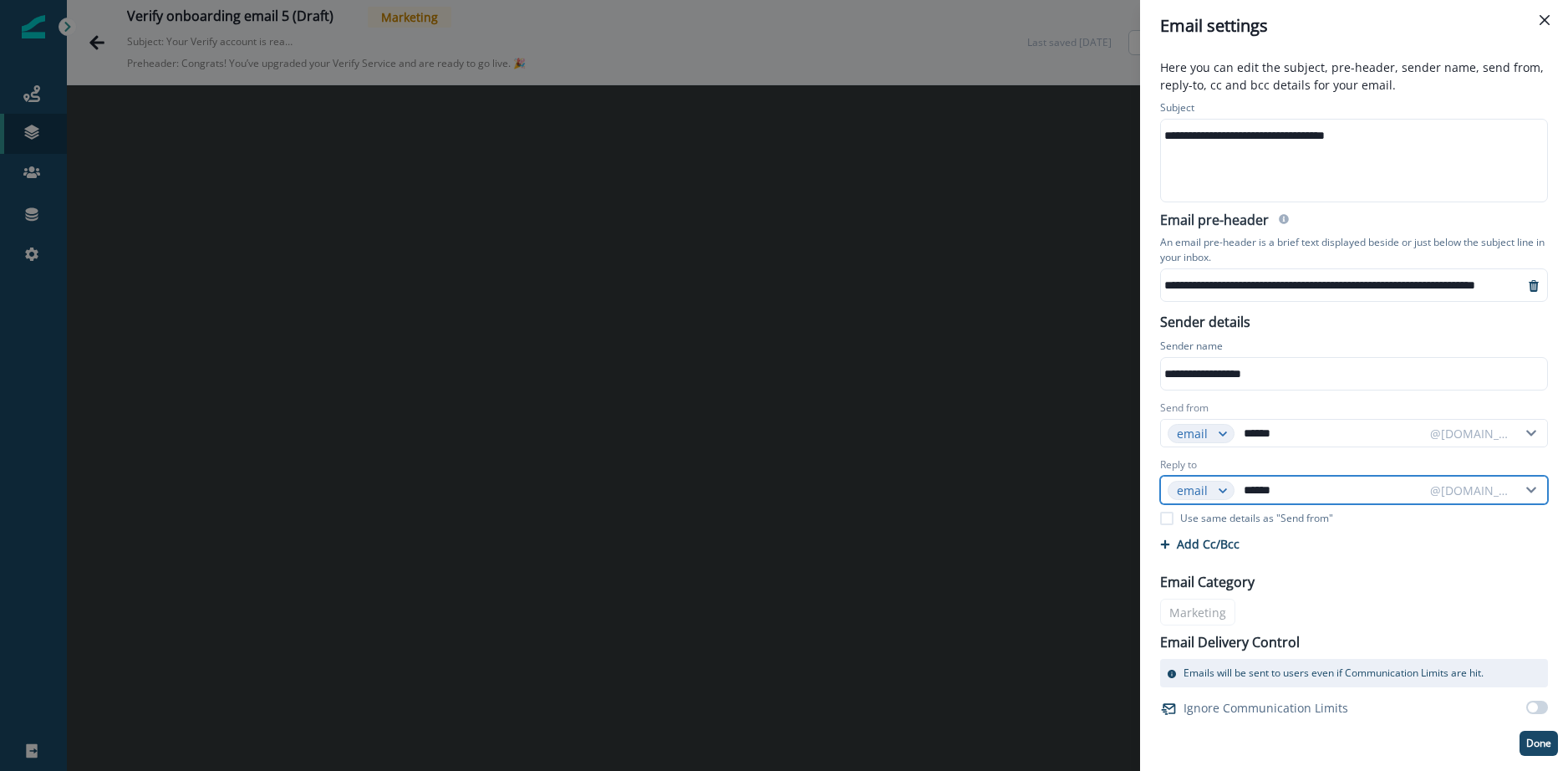
click at [1263, 492] on div "@[DOMAIN_NAME]" at bounding box center [1470, 490] width 97 height 21
click at [1263, 490] on div "@[DOMAIN_NAME]" at bounding box center [1470, 490] width 80 height 18
click at [1263, 493] on input "******" at bounding box center [1332, 490] width 182 height 27
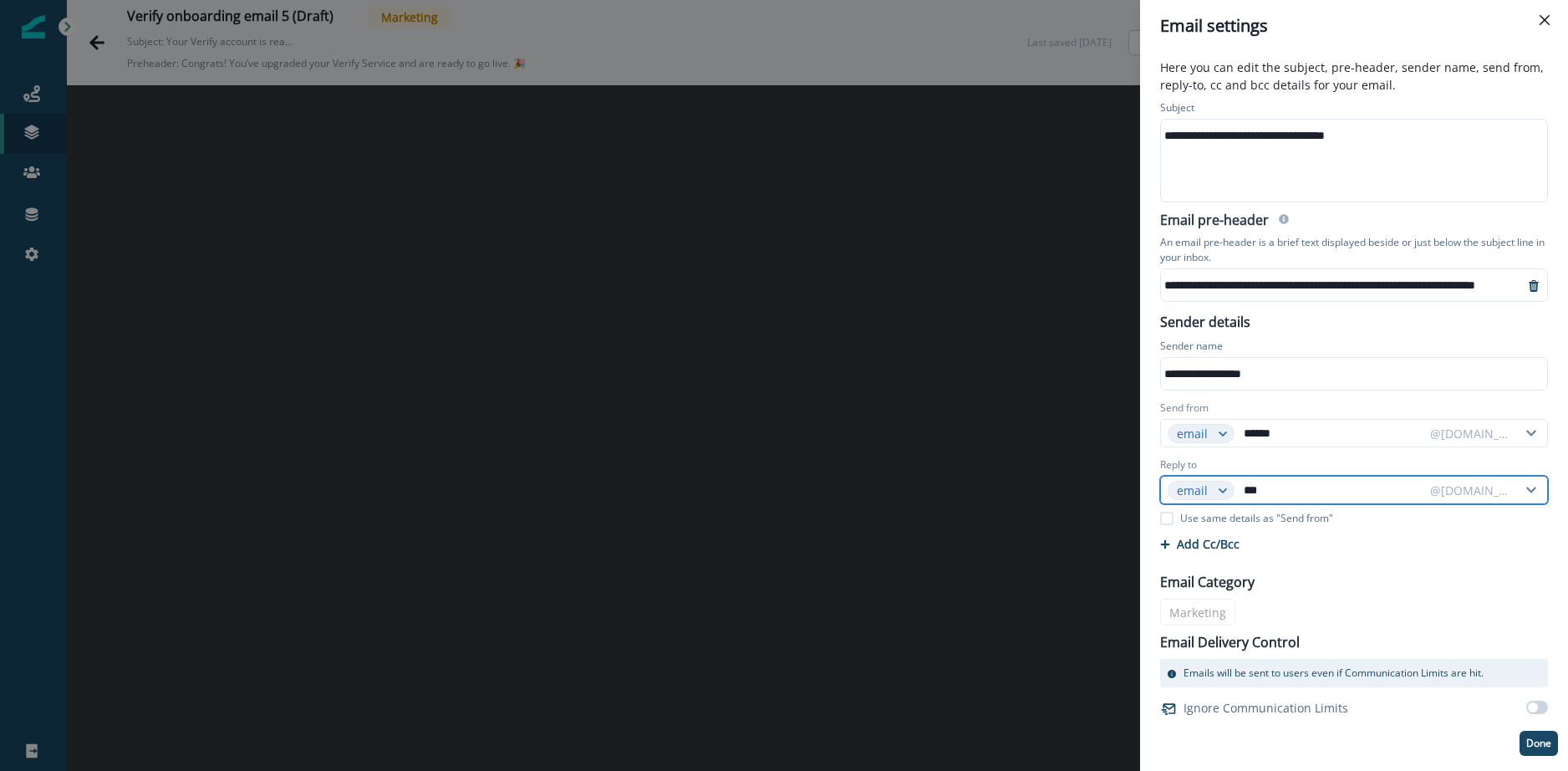
type input "***"
click at [1263, 490] on icon at bounding box center [1532, 490] width 25 height 12
drag, startPoint x: 1331, startPoint y: 494, endPoint x: 1235, endPoint y: 493, distance: 96.0
click at [1235, 493] on div "email *** @[DOMAIN_NAME]" at bounding box center [1354, 490] width 388 height 29
click at [1263, 488] on div "@[DOMAIN_NAME]" at bounding box center [1470, 490] width 80 height 18
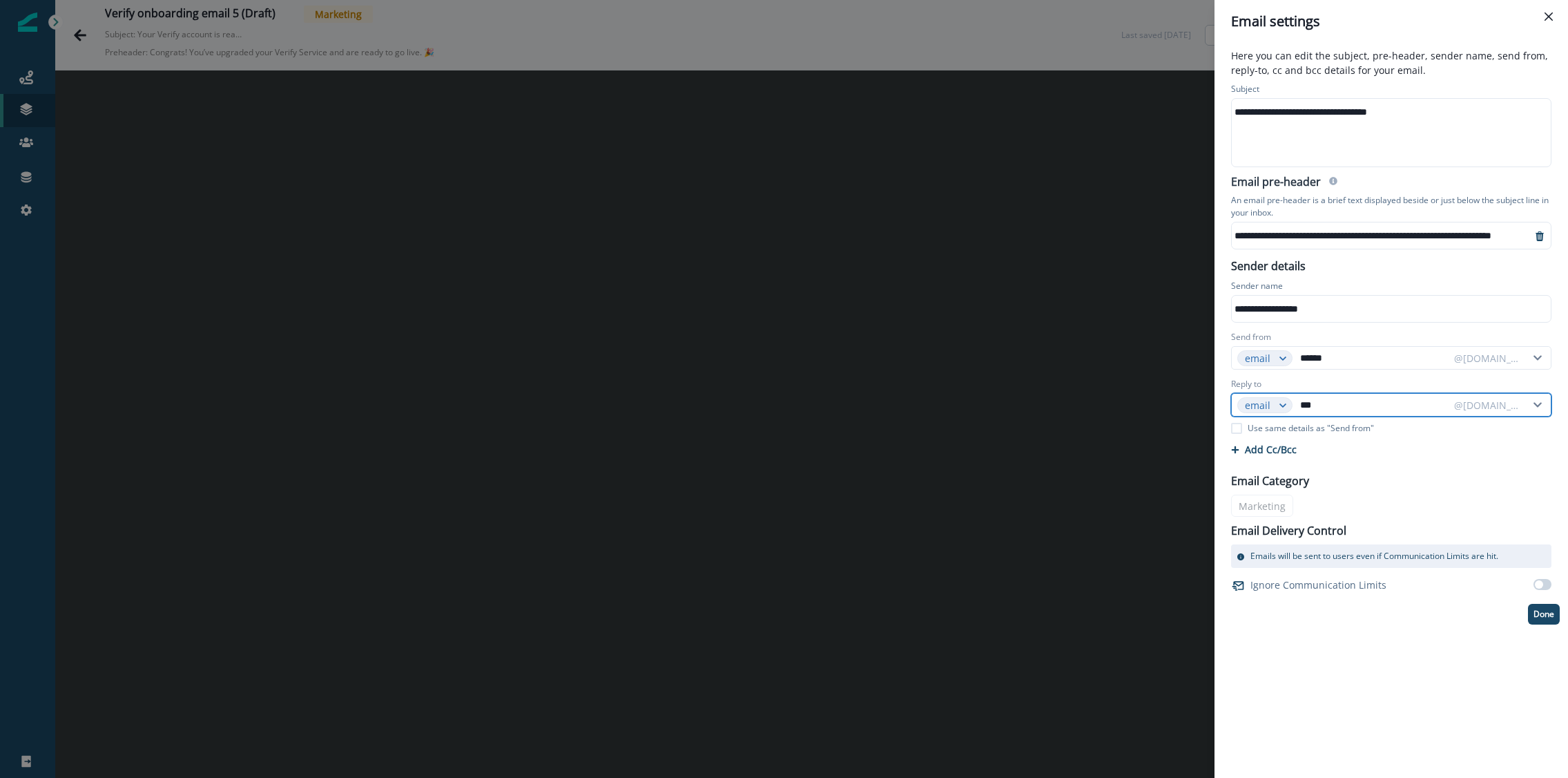
click at [1043, 398] on div at bounding box center [1539, 405] width 24 height 22
click at [1043, 404] on div "@[DOMAIN_NAME]" at bounding box center [1487, 405] width 66 height 15
click at [1043, 403] on div "@[DOMAIN_NAME]" at bounding box center [1487, 405] width 66 height 15
